Goal: Task Accomplishment & Management: Use online tool/utility

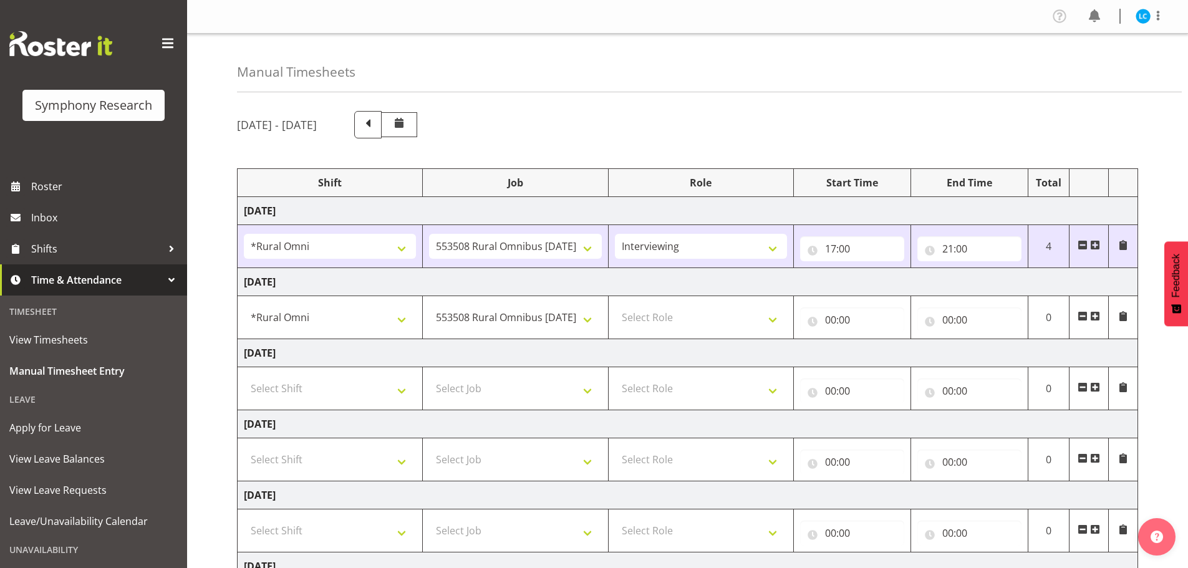
select select "57853"
select select "10536"
select select "47"
select select "57853"
select select "10536"
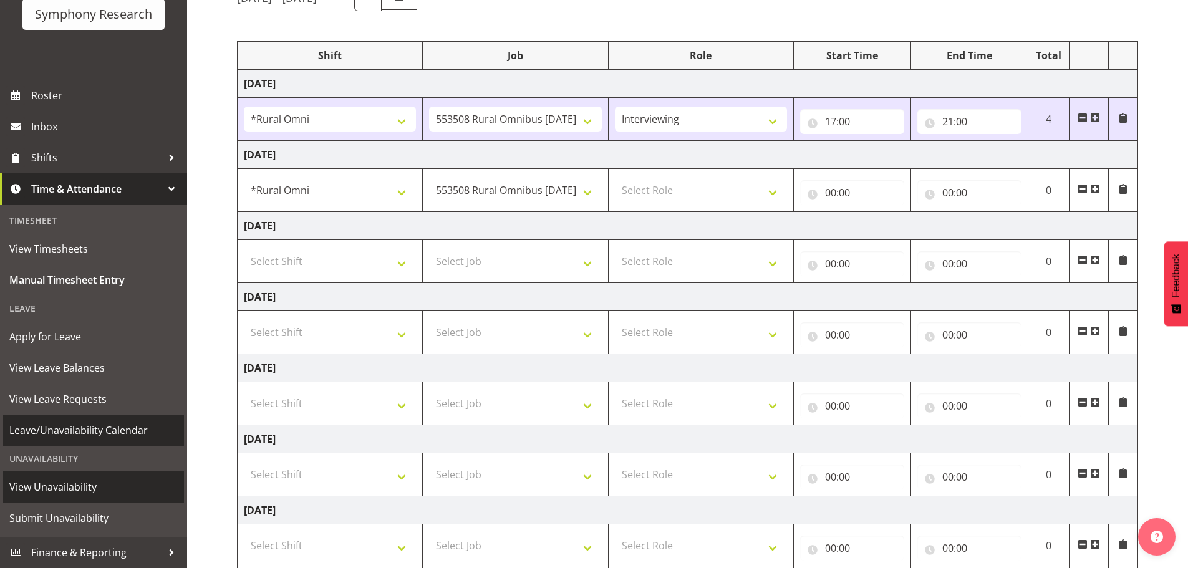
scroll to position [206, 0]
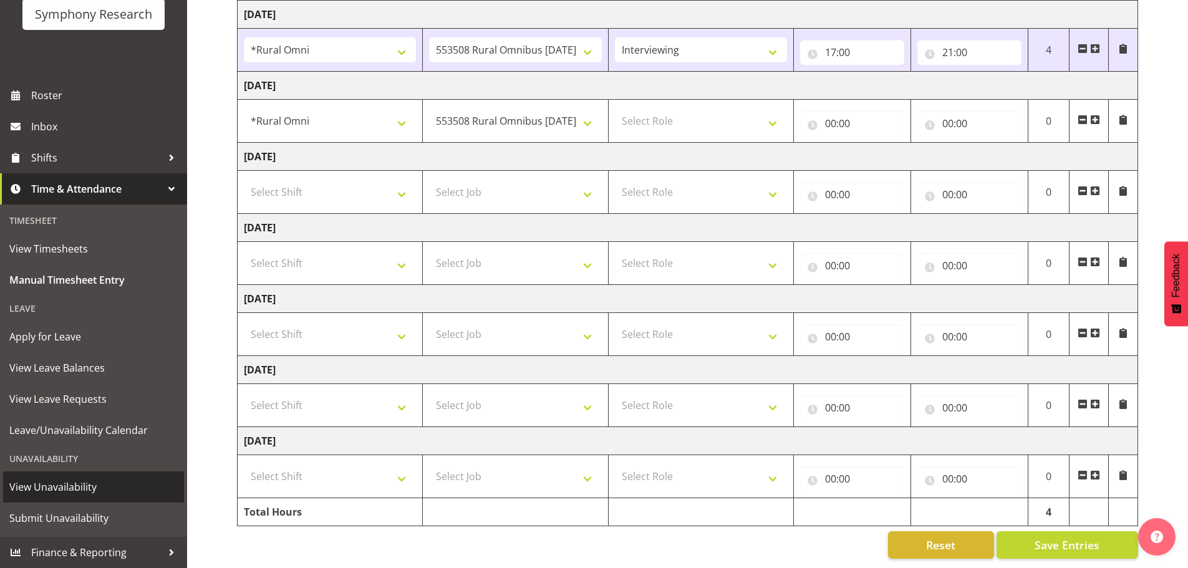
click at [65, 490] on span "View Unavailability" at bounding box center [93, 487] width 168 height 19
